Goal: Task Accomplishment & Management: Use online tool/utility

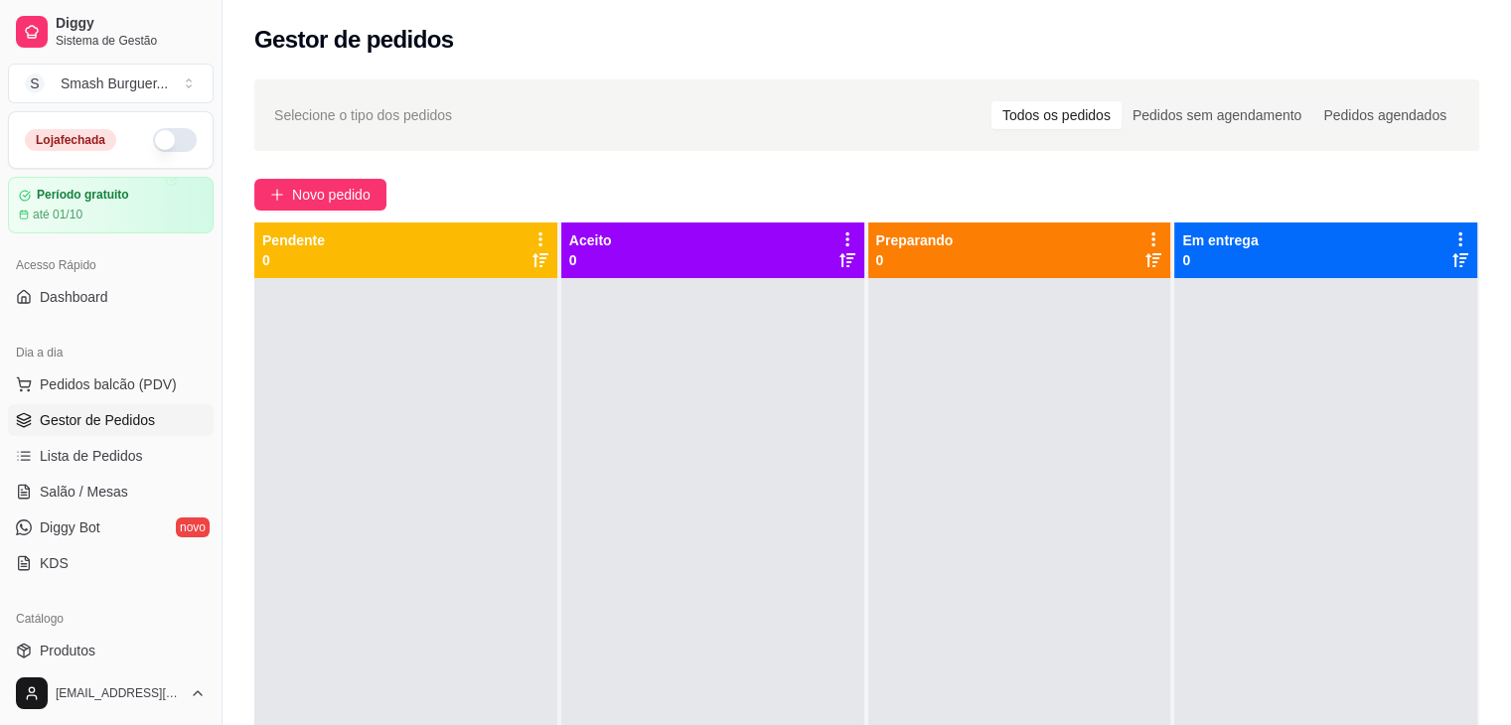
click at [169, 143] on button "button" at bounding box center [175, 140] width 44 height 24
click at [88, 521] on span "Diggy Bot" at bounding box center [70, 528] width 61 height 20
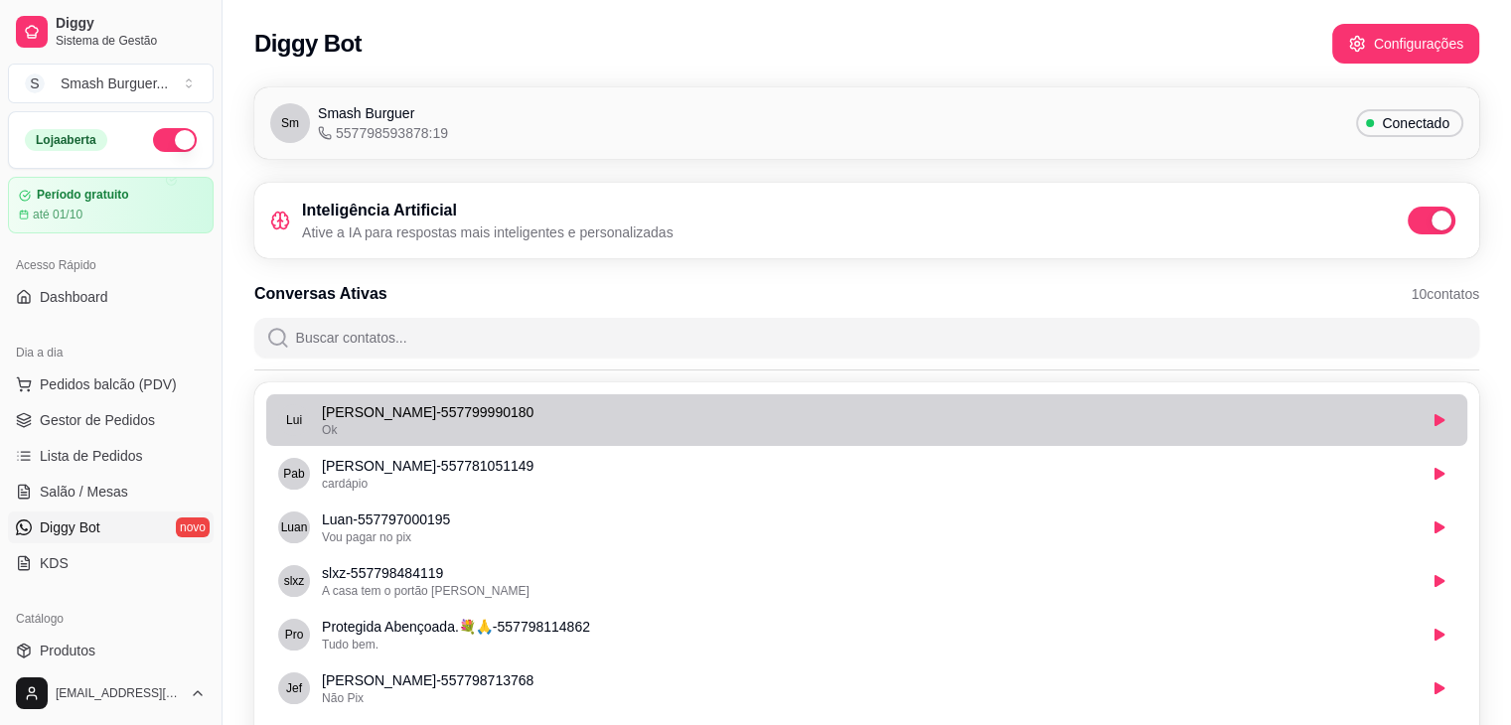
click at [1202, 414] on p "[PERSON_NAME] - 557799990180" at bounding box center [869, 412] width 1094 height 20
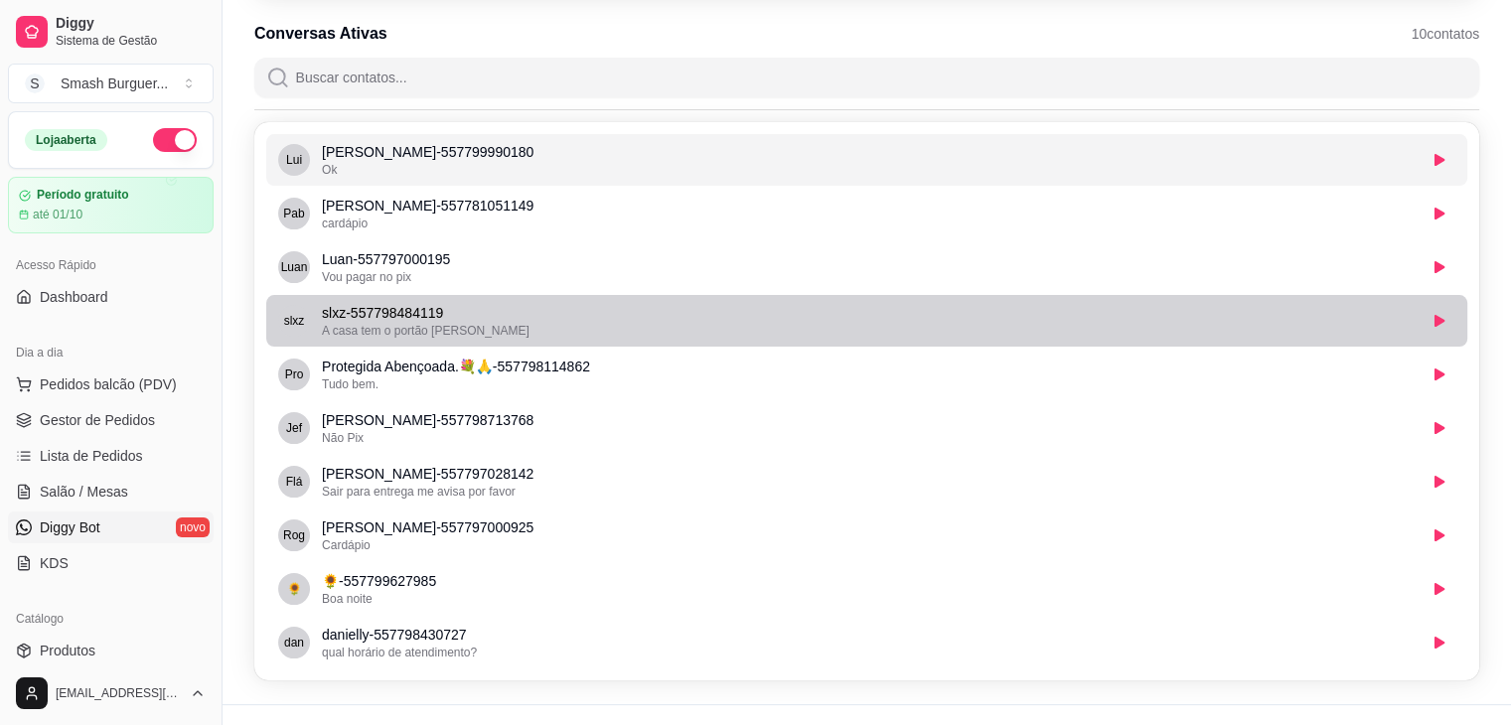
scroll to position [296, 0]
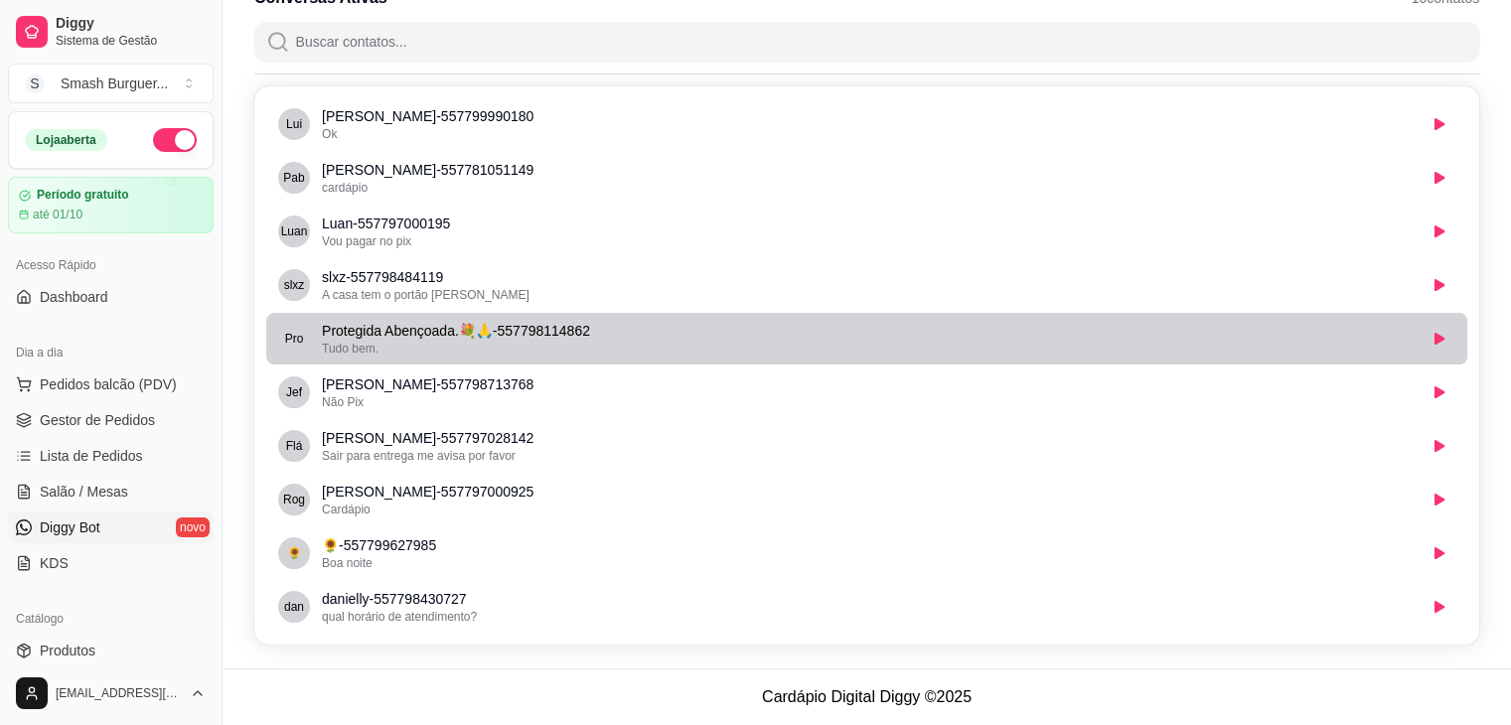
click at [429, 327] on p "Protegida Abençoada.💐🙏 - 557798114862" at bounding box center [869, 331] width 1094 height 20
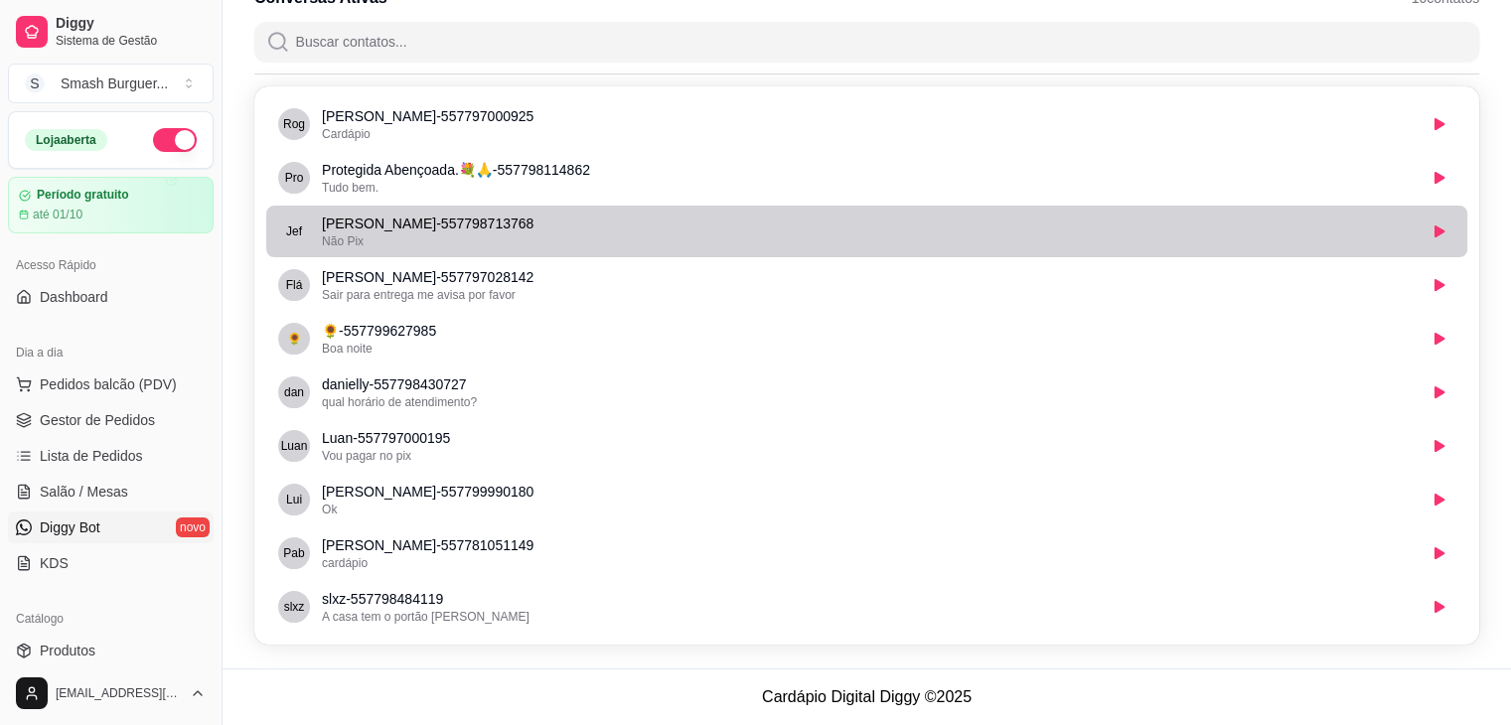
scroll to position [0, 0]
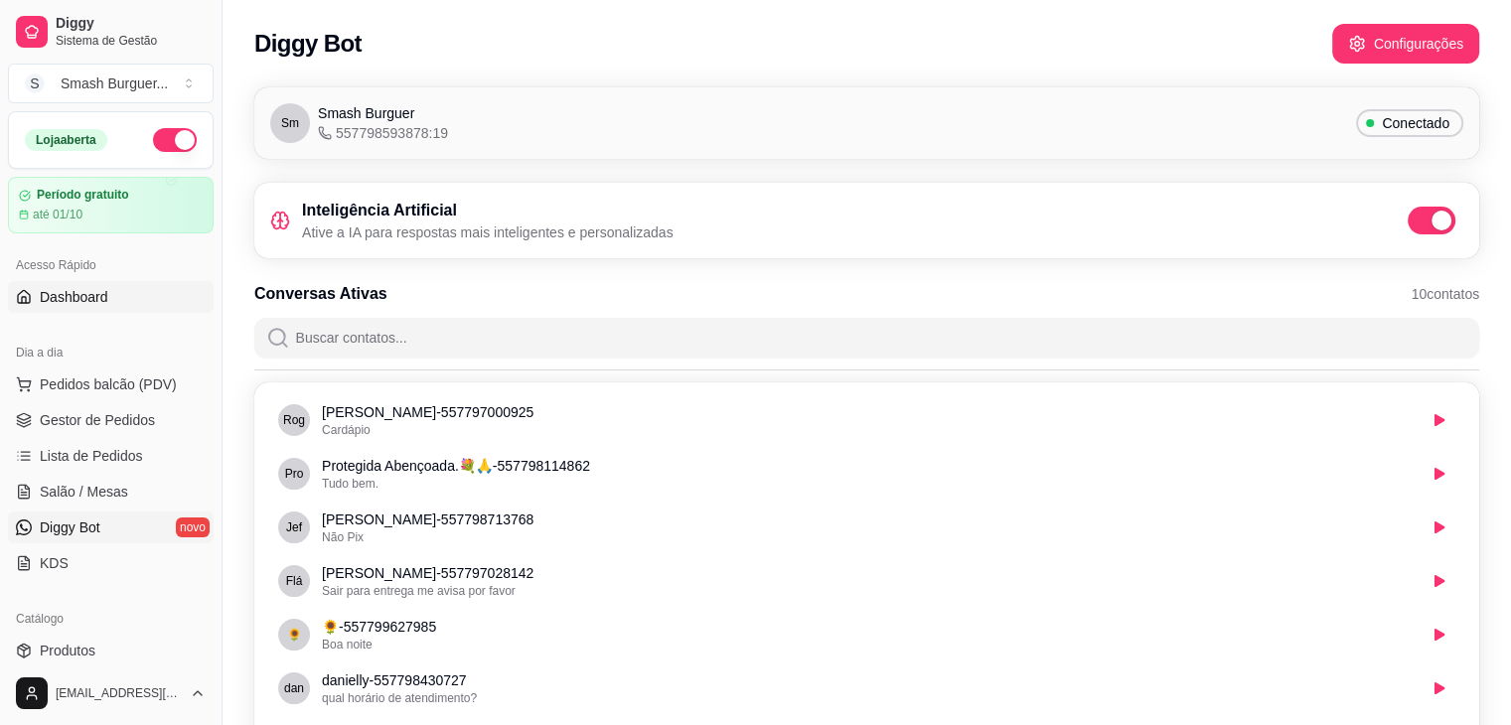
click at [109, 293] on link "Dashboard" at bounding box center [111, 297] width 206 height 32
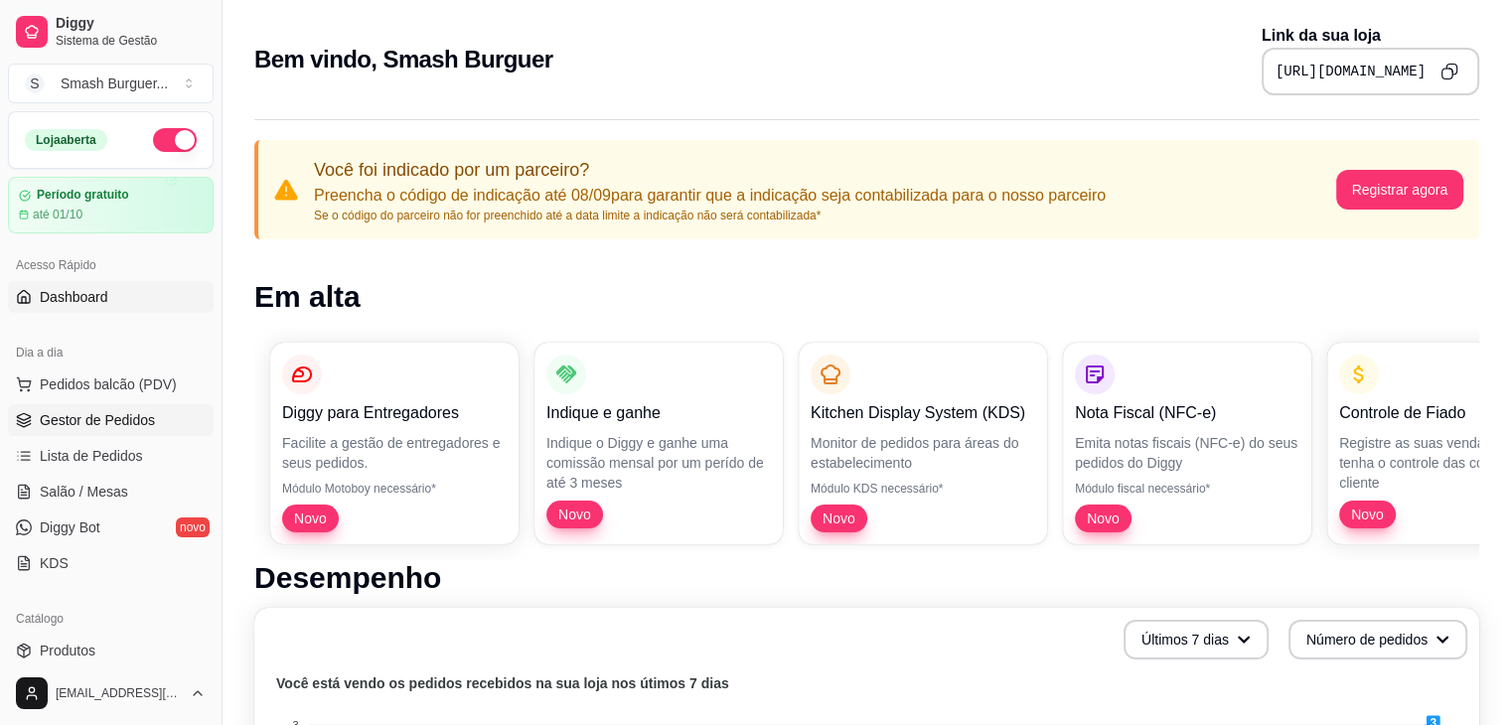
click at [79, 420] on span "Gestor de Pedidos" at bounding box center [97, 420] width 115 height 20
